Goal: Task Accomplishment & Management: Use online tool/utility

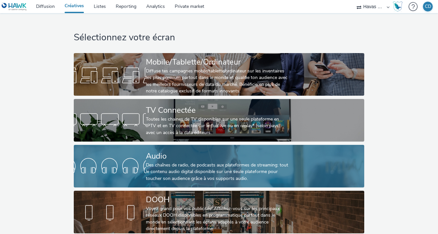
click at [146, 153] on div "Audio" at bounding box center [218, 155] width 144 height 11
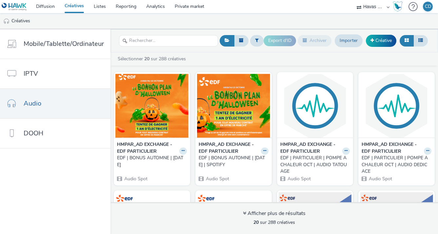
click at [166, 159] on div "EDF | BONUS AUTOMNE | OCT 2025" at bounding box center [150, 161] width 67 height 13
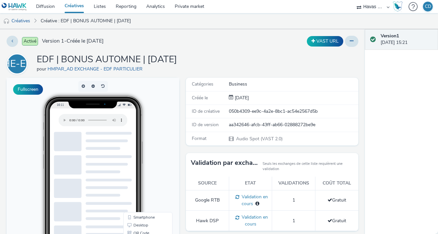
drag, startPoint x: 194, startPoint y: 60, endPoint x: 38, endPoint y: 57, distance: 156.1
click at [38, 57] on div "HE-EP EDF | BONUS AUTOMNE | OCT 2025 pour HMPAR_AD EXCHANGE - EDF PARTICULIER" at bounding box center [183, 63] width 352 height 21
copy h1 "EDF | BONUS AUTOMNE | OCT 2025"
click at [66, 7] on link "Créatives" at bounding box center [74, 6] width 29 height 13
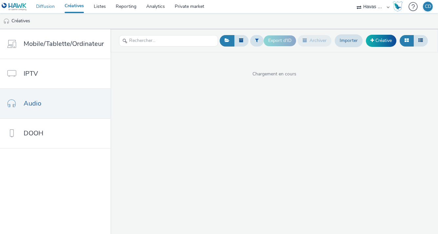
click at [59, 6] on link "Diffusion" at bounding box center [45, 6] width 29 height 13
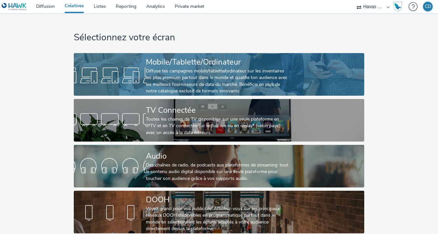
click at [146, 75] on div "Diffuse tes campagnes mobile/tablette/ordinateur sur les inventaires les plus p…" at bounding box center [218, 81] width 144 height 27
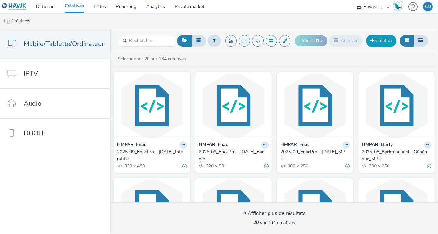
click at [374, 42] on link "Créative" at bounding box center [381, 41] width 30 height 12
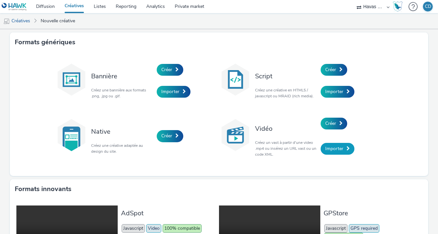
click at [339, 151] on span "Importer" at bounding box center [334, 149] width 18 height 6
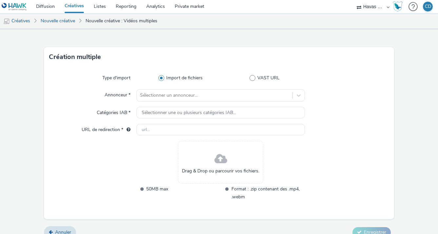
scroll to position [19, 0]
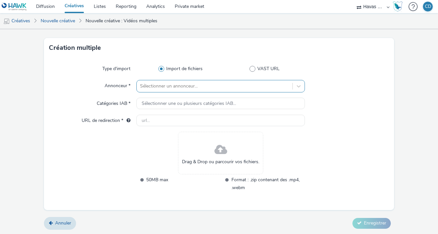
click at [240, 87] on div at bounding box center [214, 86] width 149 height 8
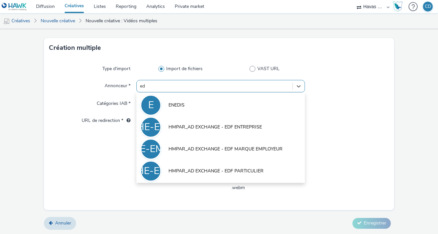
type input "edf"
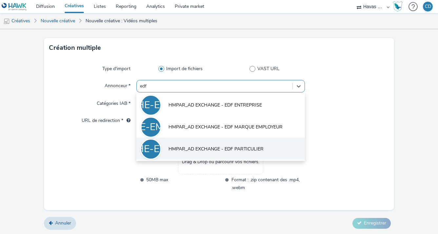
click at [254, 154] on li "HE-EP HMPAR_AD EXCHANGE - EDF PARTICULIER" at bounding box center [220, 149] width 168 height 22
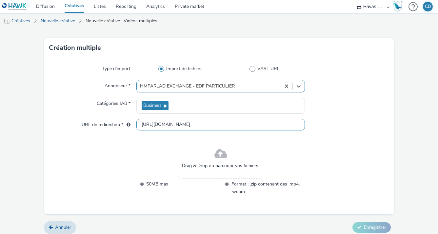
click at [223, 127] on input "http://particulier.edf.fr" at bounding box center [220, 124] width 168 height 11
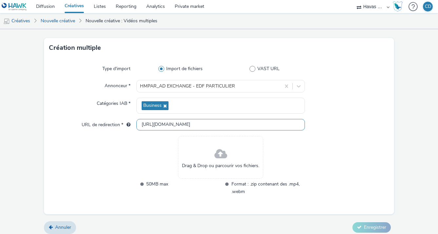
click at [223, 127] on input "http://particulier.edf.fr" at bounding box center [220, 124] width 168 height 11
paste input "s://particulier.edf.fr/fr/accueil/autres-pages/le-bonbon-plan-halloween.html"
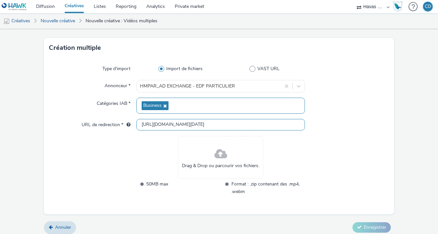
type input "https://particulier.edf.fr/fr/accueil/autres-pages/le-bonbon-plan-halloween.html"
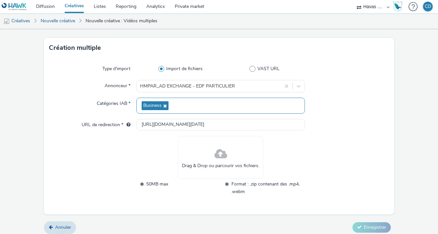
click at [204, 113] on div "Business" at bounding box center [220, 106] width 168 height 16
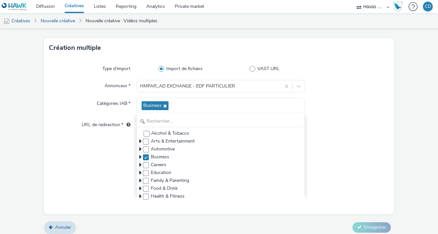
drag, startPoint x: 85, startPoint y: 170, endPoint x: 126, endPoint y: 154, distance: 44.2
click at [85, 170] on div at bounding box center [93, 170] width 88 height 68
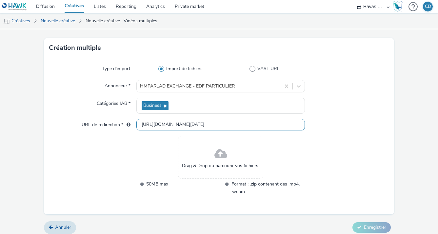
click at [150, 126] on input "https://particulier.edf.fr/fr/accueil/autres-pages/le-bonbon-plan-halloween.html" at bounding box center [220, 124] width 168 height 11
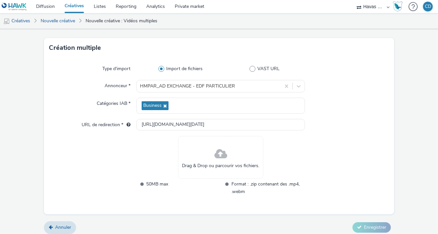
click at [347, 132] on div "Type d'import Import de fichiers VAST URL Annonceur * HMPAR_AD EXCHANGE - EDF P…" at bounding box center [219, 136] width 350 height 157
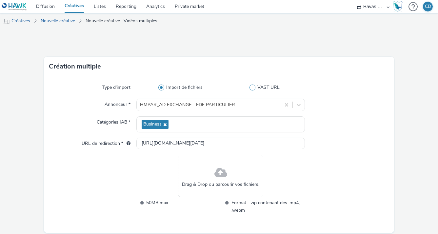
click at [265, 88] on span "VAST URL" at bounding box center [268, 87] width 22 height 7
click at [265, 88] on input "VAST URL" at bounding box center [266, 88] width 4 height 4
radio input "false"
radio input "true"
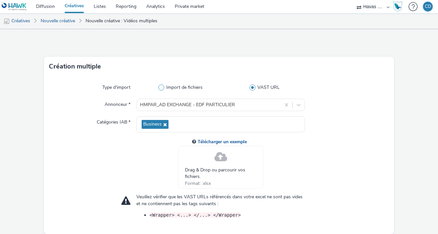
click at [186, 87] on span "Import de fichiers" at bounding box center [184, 87] width 36 height 7
click at [184, 87] on input "Import de fichiers" at bounding box center [182, 88] width 4 height 4
radio input "true"
radio input "false"
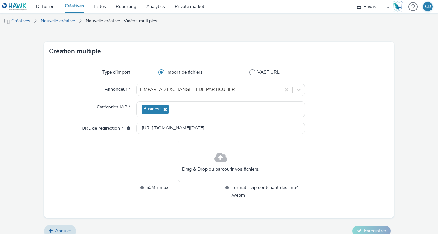
scroll to position [23, 0]
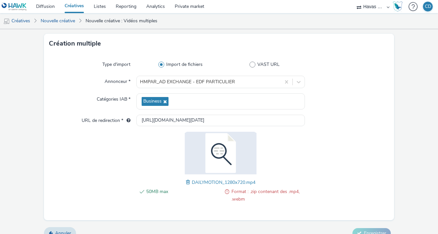
click at [217, 195] on span "50MB max" at bounding box center [182, 195] width 73 height 15
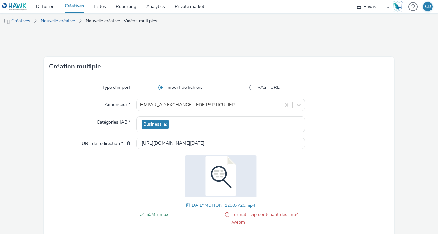
scroll to position [33, 0]
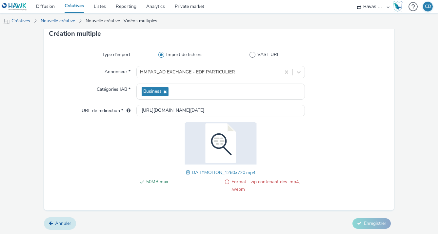
click at [56, 225] on span "Annuler" at bounding box center [63, 223] width 16 height 6
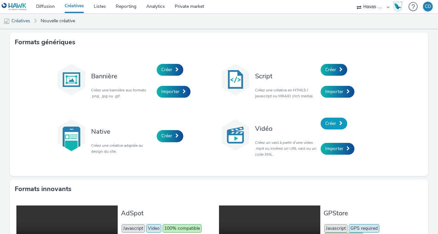
click at [328, 125] on span "Créer" at bounding box center [330, 123] width 11 height 6
click at [325, 149] on span "Importer" at bounding box center [334, 149] width 18 height 6
click at [321, 124] on link "Créer" at bounding box center [334, 124] width 27 height 12
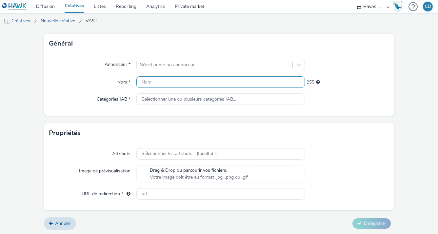
scroll to position [196, 0]
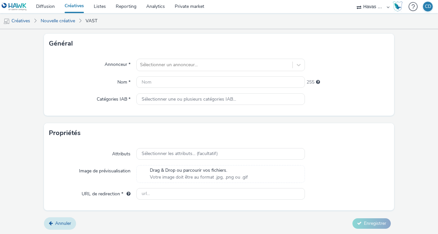
click at [61, 221] on span "Annuler" at bounding box center [63, 223] width 16 height 6
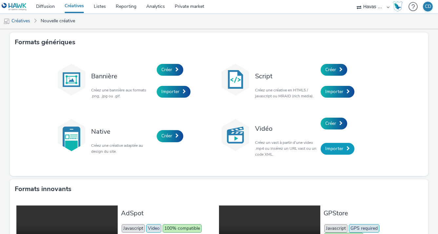
click at [321, 148] on link "Importer" at bounding box center [338, 149] width 34 height 12
click at [49, 5] on link "Diffusion" at bounding box center [45, 6] width 29 height 13
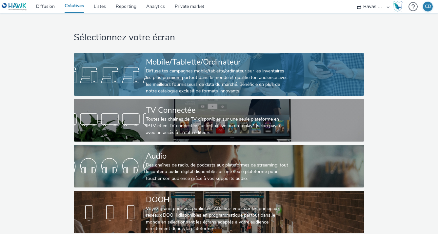
click at [177, 61] on div "Mobile/Tablette/Ordinateur" at bounding box center [218, 61] width 144 height 11
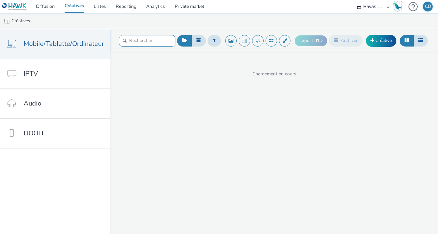
click at [147, 41] on input "text" at bounding box center [147, 40] width 56 height 11
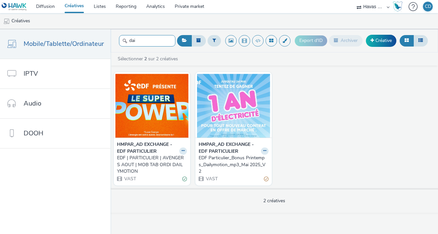
type input "dai"
click at [162, 166] on div "EDF | PARTICULIER | AVENGERS AOUT | MOB TAB ORDI DAILYMOTION" at bounding box center [150, 165] width 67 height 20
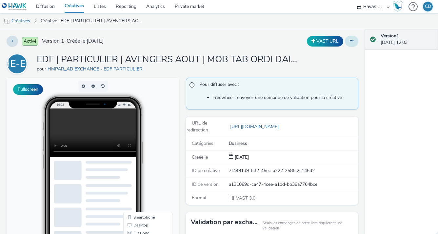
click at [350, 42] on button at bounding box center [351, 41] width 13 height 11
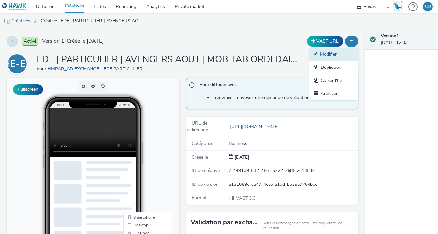
click at [339, 58] on link "Modifier" at bounding box center [333, 54] width 49 height 13
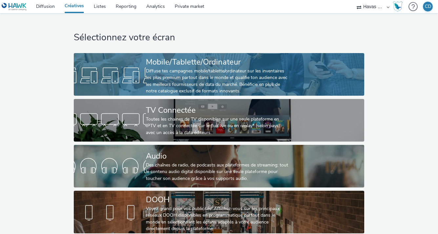
click at [184, 60] on div "Mobile/Tablette/Ordinateur" at bounding box center [218, 61] width 144 height 11
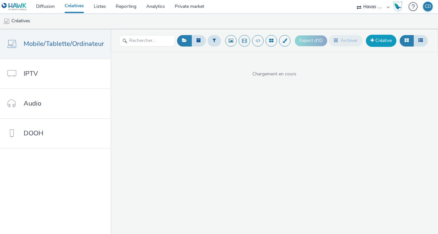
click at [374, 41] on link "Créative" at bounding box center [381, 41] width 30 height 12
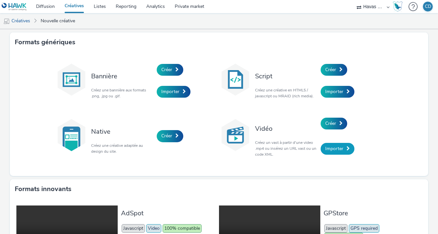
click at [336, 153] on link "Importer" at bounding box center [338, 149] width 34 height 12
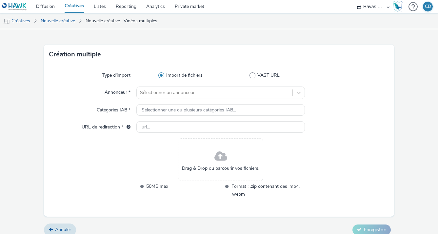
scroll to position [19, 0]
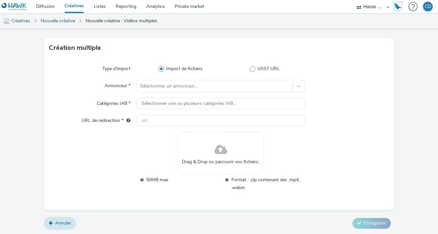
click at [60, 220] on link "Annuler" at bounding box center [60, 223] width 32 height 12
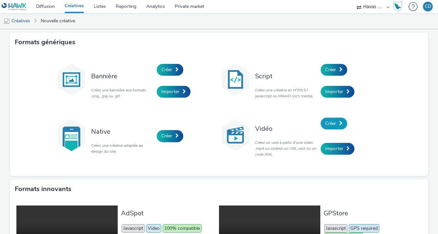
click at [345, 123] on link "Créer" at bounding box center [334, 124] width 27 height 12
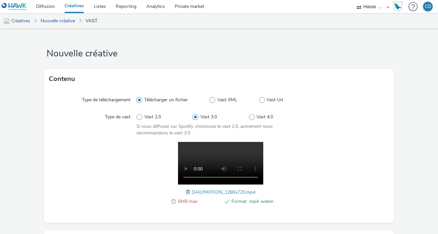
click at [171, 203] on span at bounding box center [173, 202] width 4 height 8
drag, startPoint x: 199, startPoint y: 205, endPoint x: 183, endPoint y: 202, distance: 16.0
click at [183, 202] on span "6MB max" at bounding box center [199, 202] width 42 height 8
drag, startPoint x: 183, startPoint y: 202, endPoint x: 165, endPoint y: 203, distance: 18.0
click at [165, 203] on div "6MB max Format: .mp4 .webm DAILYMOTION_1280x720.mp4" at bounding box center [220, 177] width 168 height 70
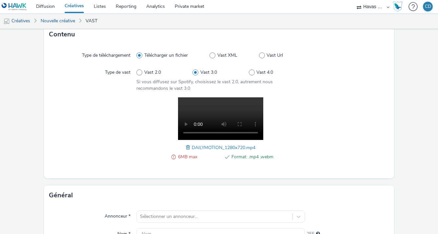
scroll to position [32, 0]
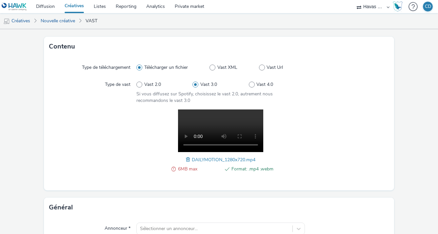
click at [309, 150] on div at bounding box center [347, 145] width 84 height 70
click at [332, 111] on div at bounding box center [347, 145] width 84 height 70
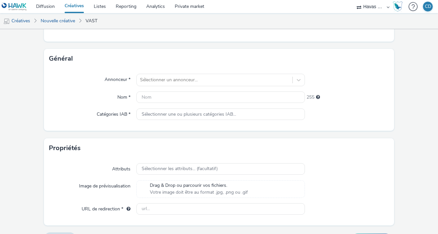
scroll to position [196, 0]
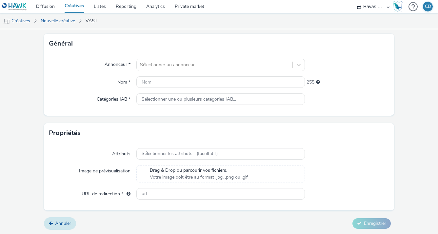
click at [68, 217] on link "Annuler" at bounding box center [60, 223] width 32 height 12
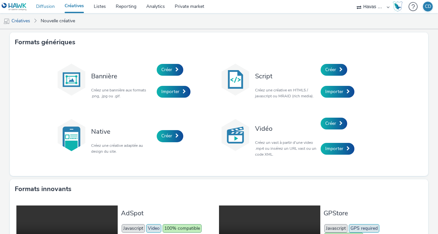
click at [51, 10] on link "Diffusion" at bounding box center [45, 6] width 29 height 13
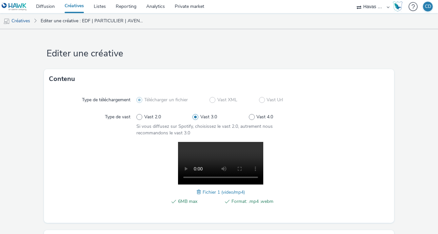
click at [71, 3] on link "Créatives" at bounding box center [74, 6] width 29 height 13
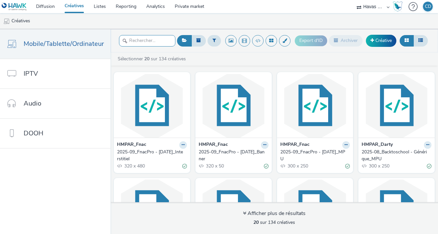
click at [130, 46] on input "text" at bounding box center [147, 40] width 56 height 11
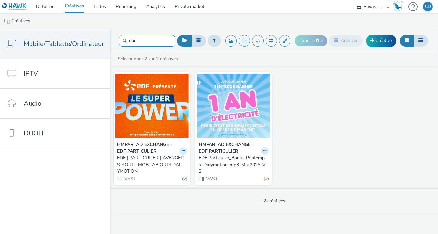
type input "dai"
click at [179, 150] on button at bounding box center [183, 152] width 8 height 8
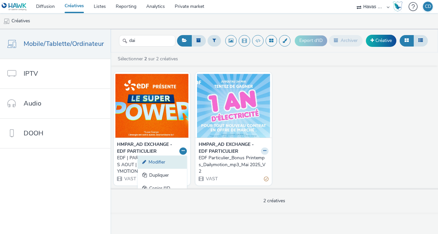
click at [172, 163] on link "Modifier" at bounding box center [162, 162] width 49 height 13
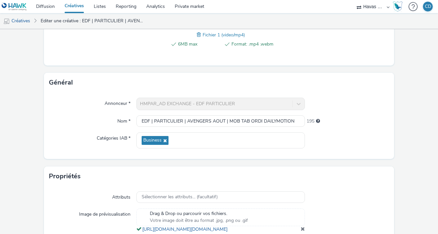
scroll to position [220, 0]
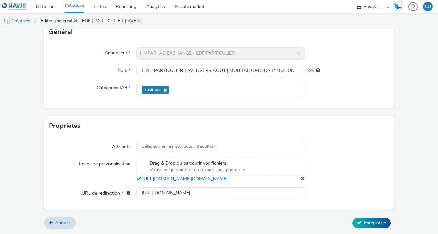
click at [230, 176] on link "https://tabmo-cdn.s3.eu-west-1.amazonaws.com/hawk.tabmo.io/organizations/53ec7e…" at bounding box center [186, 179] width 88 height 6
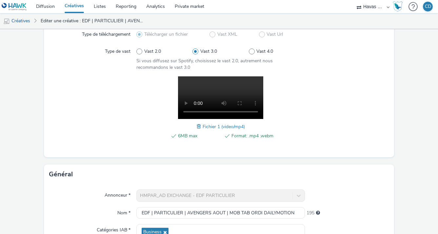
scroll to position [0, 0]
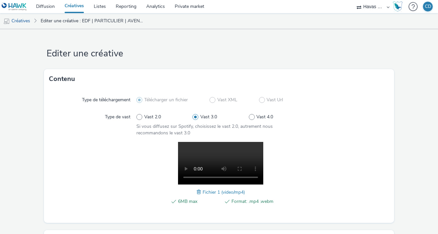
click at [187, 207] on div "6MB max Format: .mp4 .webm" at bounding box center [220, 205] width 105 height 15
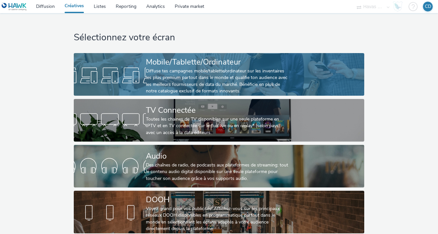
click at [192, 86] on div "Diffuse tes campagnes mobile/tablette/ordinateur sur les inventaires les plus p…" at bounding box center [218, 81] width 144 height 27
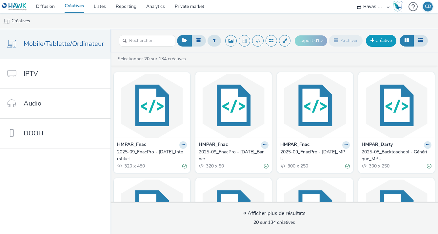
click at [384, 37] on link "Créative" at bounding box center [381, 41] width 30 height 12
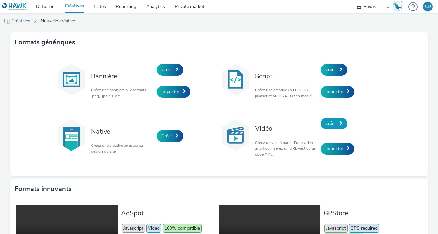
click at [334, 121] on link "Créer" at bounding box center [334, 124] width 27 height 12
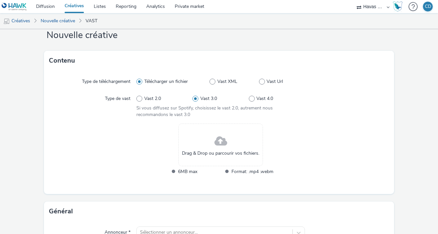
scroll to position [33, 0]
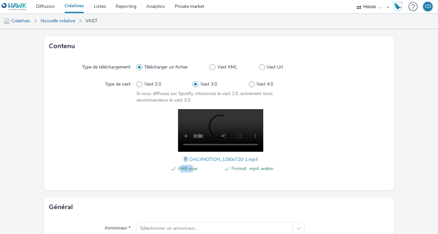
drag, startPoint x: 190, startPoint y: 170, endPoint x: 179, endPoint y: 171, distance: 10.9
click at [179, 171] on span "6MB max" at bounding box center [199, 169] width 42 height 8
drag, startPoint x: 179, startPoint y: 171, endPoint x: 316, endPoint y: 154, distance: 138.4
click at [337, 159] on div at bounding box center [347, 144] width 84 height 70
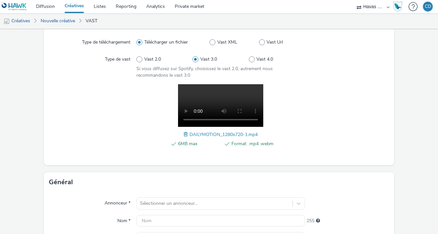
scroll to position [98, 0]
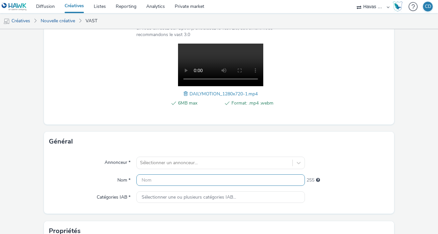
click at [194, 175] on input "text" at bounding box center [220, 179] width 168 height 11
paste input "EDF | BONUS AUTOMNE | [DATE]"
click at [193, 180] on input "EDF | BONUS AUTOMNE | [DATE]" at bounding box center [220, 179] width 168 height 11
click at [237, 182] on input "EDF | BONUS AUTOMNE | [DATE]" at bounding box center [220, 179] width 168 height 11
paste input "|"
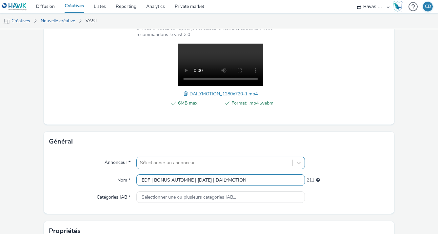
type input "EDF | BONUS AUTOMNE | [DATE] | DAILYMOTION"
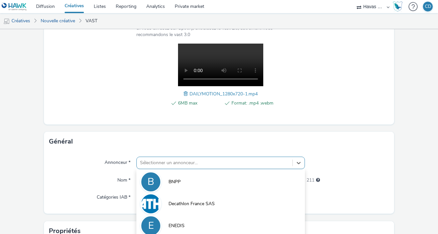
click at [212, 166] on div "option [PERSON_NAME] focused, 3 of 10. 10 results available. Use Up and Down to…" at bounding box center [220, 163] width 168 height 12
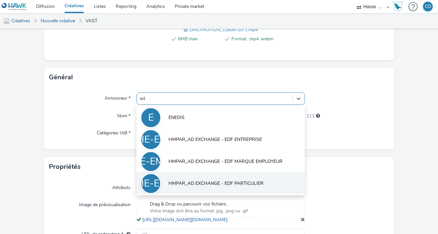
type input "edf"
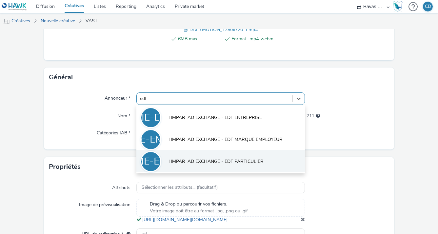
click at [244, 159] on span "HMPAR_AD EXCHANGE - EDF PARTICULIER" at bounding box center [216, 161] width 95 height 7
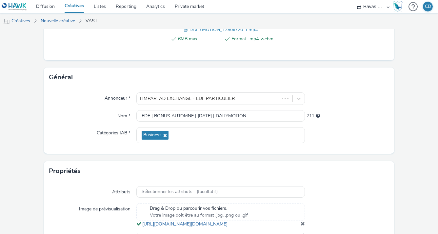
click at [310, 143] on div "Annonceur * HMPAR_AD EXCHANGE - EDF PARTICULIER Nom * EDF | BONUS AUTOMNE | [DA…" at bounding box center [219, 120] width 350 height 67
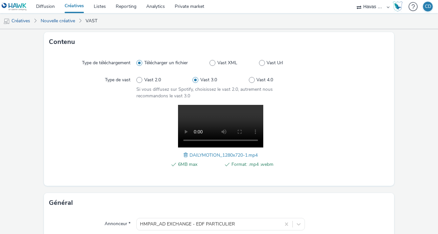
scroll to position [0, 0]
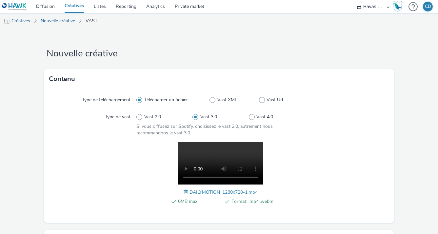
click at [310, 150] on div at bounding box center [347, 177] width 84 height 70
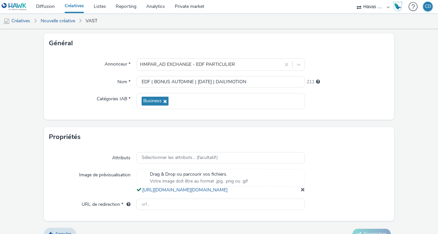
scroll to position [220, 0]
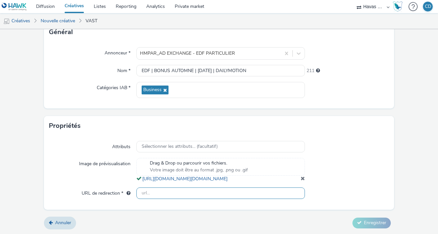
click at [193, 198] on input "text" at bounding box center [220, 193] width 168 height 11
paste input "[URL][DOMAIN_NAME][DATE]"
click at [249, 192] on input "[URL][DOMAIN_NAME][DATE]" at bounding box center [220, 193] width 168 height 11
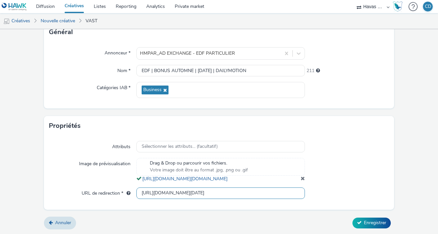
click at [249, 192] on input "[URL][DOMAIN_NAME][DATE]" at bounding box center [220, 193] width 168 height 11
type input "[URL][DOMAIN_NAME][DATE]"
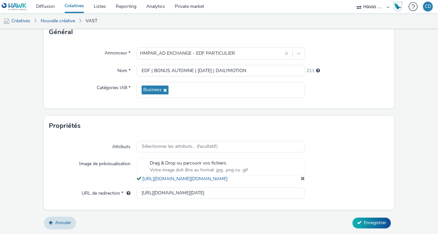
click at [374, 141] on div at bounding box center [347, 147] width 84 height 12
click at [374, 220] on span "Enregistrer" at bounding box center [375, 223] width 22 height 6
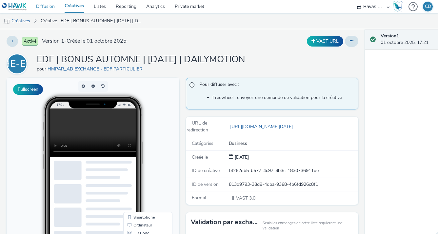
click at [51, 7] on link "Diffusion" at bounding box center [45, 6] width 29 height 13
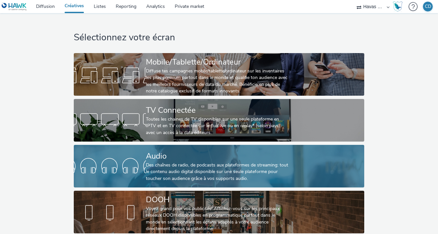
click at [157, 161] on div "Audio" at bounding box center [218, 155] width 144 height 11
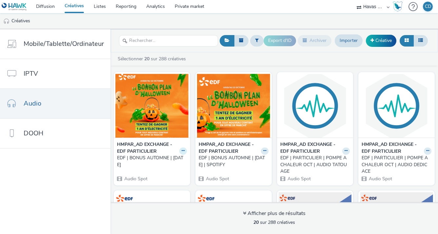
click at [182, 151] on icon at bounding box center [183, 151] width 3 height 4
click at [167, 162] on link "Modifier" at bounding box center [162, 162] width 49 height 13
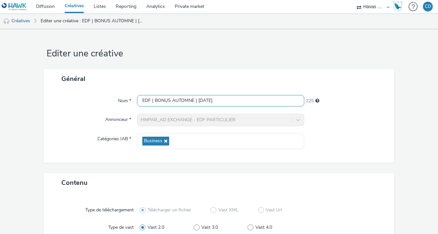
drag, startPoint x: 221, startPoint y: 103, endPoint x: 133, endPoint y: 98, distance: 88.4
click at [133, 98] on div "Nom * EDF | BONUS AUTOMNE | [DATE] 225" at bounding box center [218, 101] width 337 height 12
